Goal: Check status: Check status

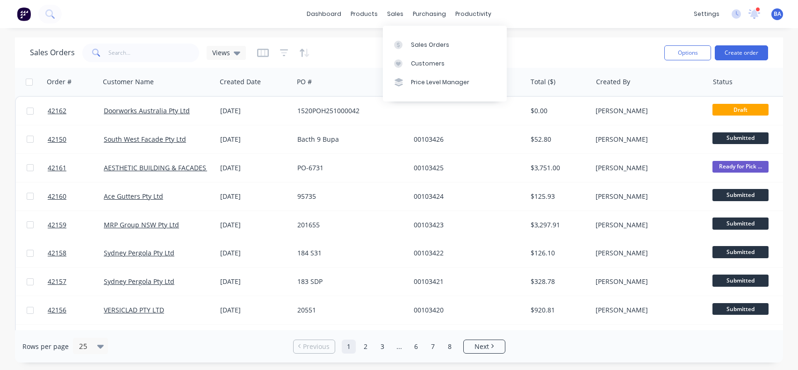
click at [415, 62] on div "Customers" at bounding box center [428, 63] width 34 height 8
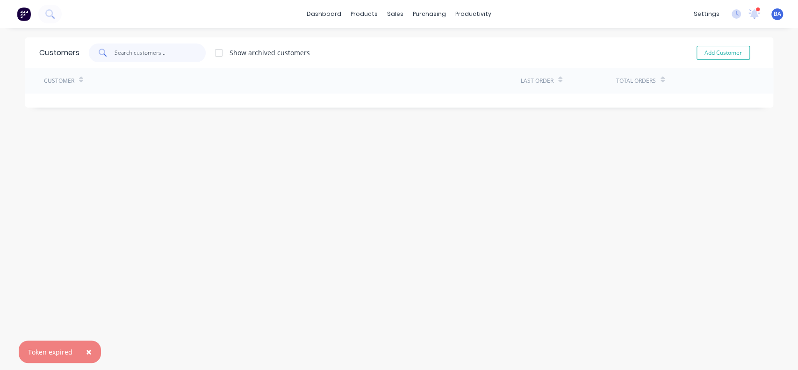
click at [154, 53] on input "text" at bounding box center [160, 52] width 91 height 19
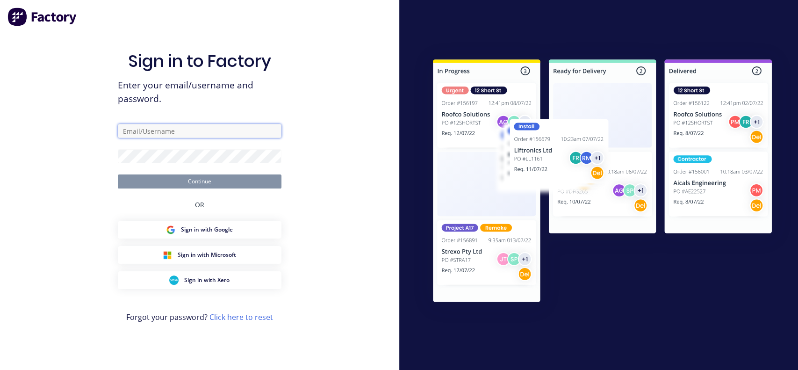
type input "[PERSON_NAME][EMAIL_ADDRESS][DOMAIN_NAME]"
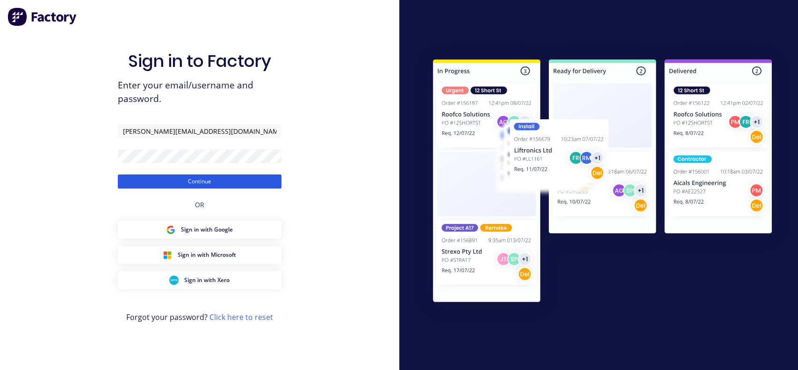
click at [202, 177] on button "Continue" at bounding box center [200, 181] width 164 height 14
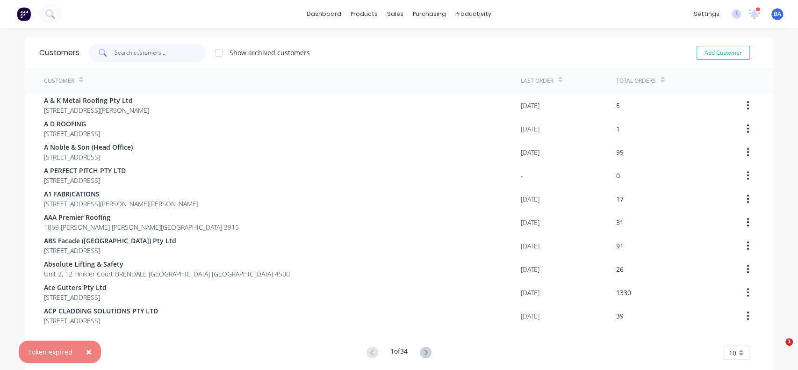
click at [130, 48] on input "text" at bounding box center [160, 52] width 91 height 19
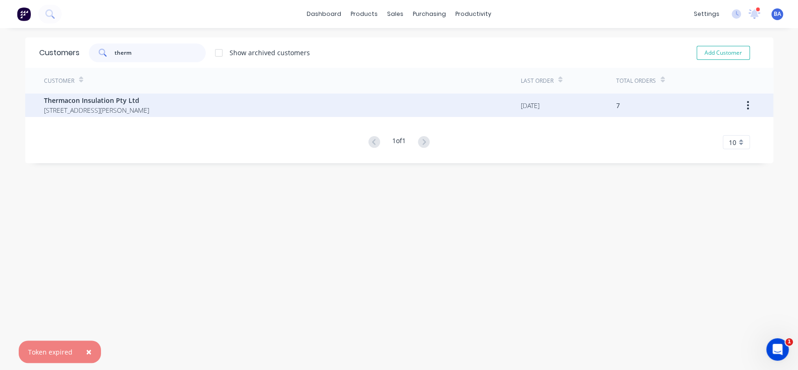
type input "therm"
click at [91, 98] on span "Thermacon Insulation Pty Ltd" at bounding box center [96, 100] width 105 height 10
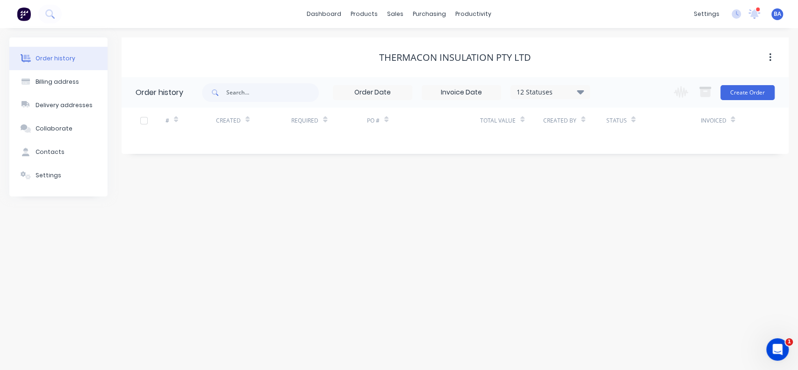
click at [576, 94] on div "12 Statuses" at bounding box center [550, 92] width 79 height 10
click at [627, 200] on label at bounding box center [627, 200] width 0 height 0
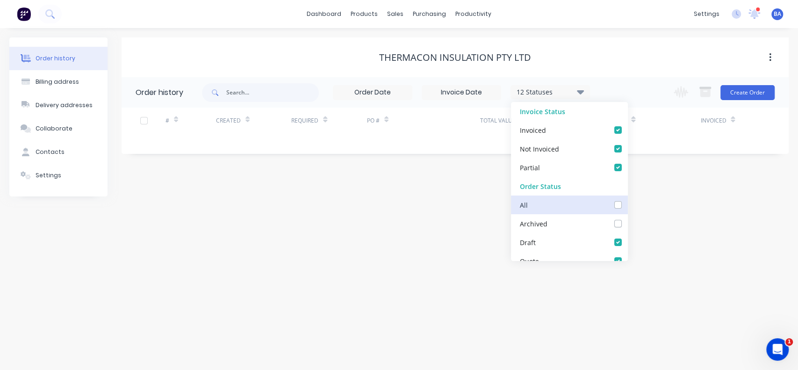
click at [627, 207] on input "checkbox" at bounding box center [630, 204] width 7 height 9
checkbox input "true"
click at [739, 245] on div "Order history Billing address Delivery addresses Collaborate Contacts Settings …" at bounding box center [399, 199] width 798 height 342
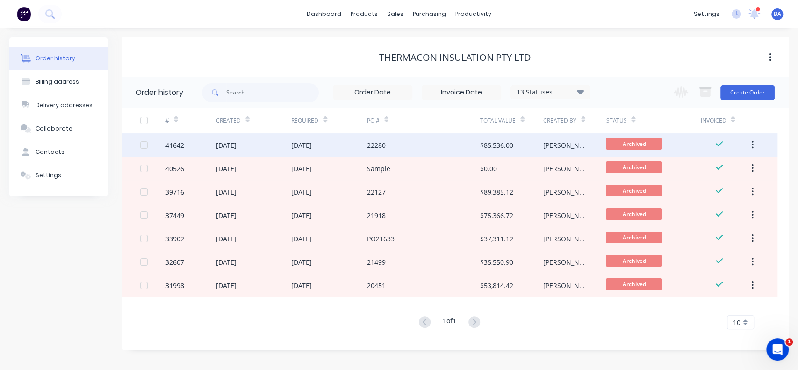
click at [373, 144] on div "22280" at bounding box center [376, 145] width 19 height 10
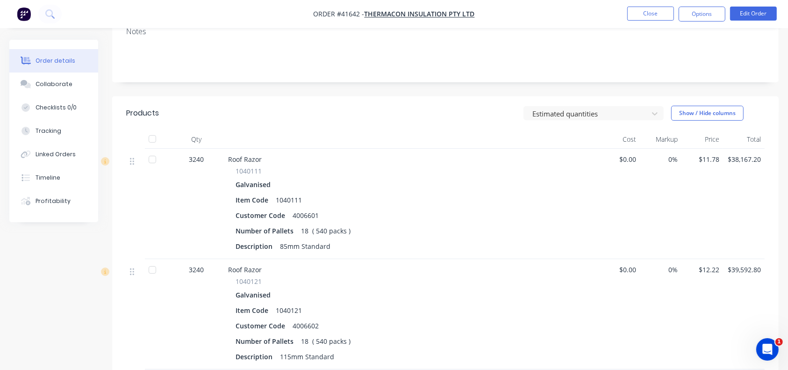
scroll to position [176, 0]
click at [646, 12] on button "Close" at bounding box center [650, 14] width 47 height 14
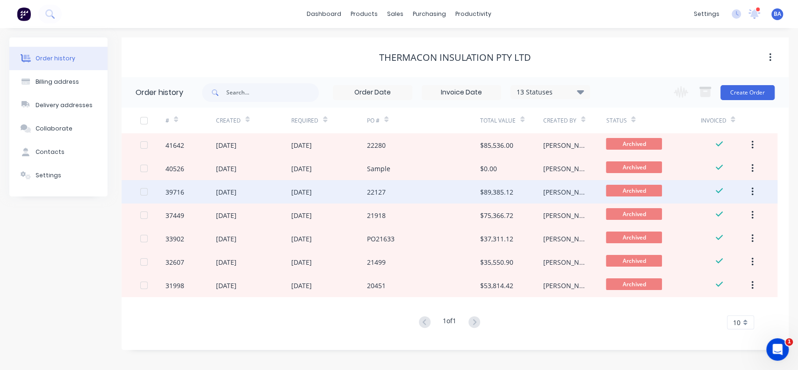
click at [421, 195] on div "22127" at bounding box center [423, 191] width 113 height 23
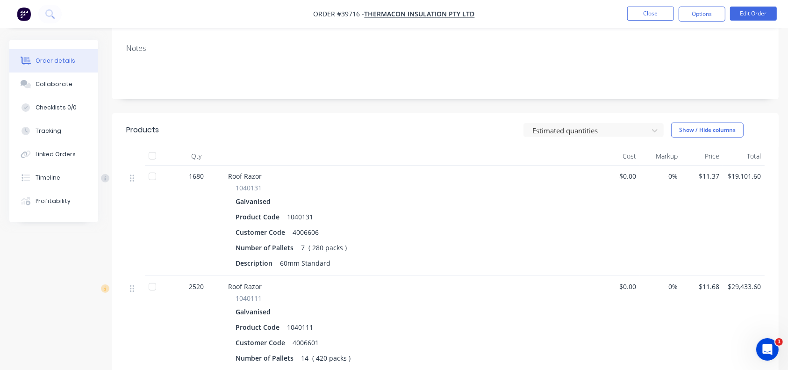
scroll to position [173, 0]
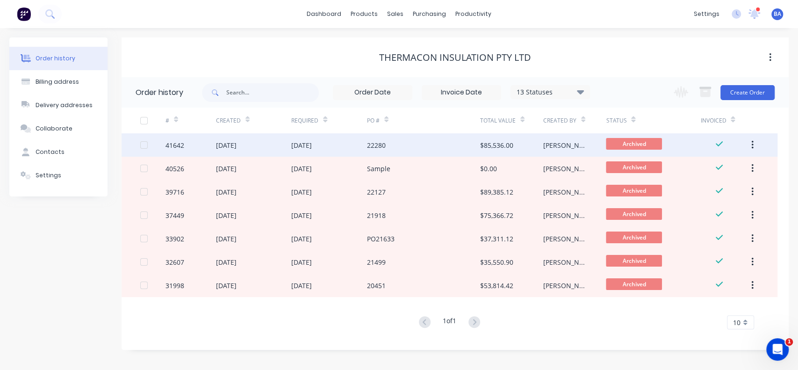
click at [448, 139] on div "22280" at bounding box center [423, 144] width 113 height 23
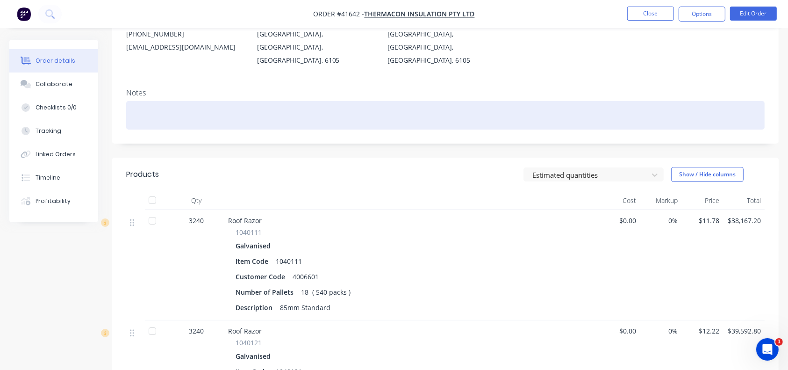
scroll to position [113, 0]
